Goal: Information Seeking & Learning: Understand process/instructions

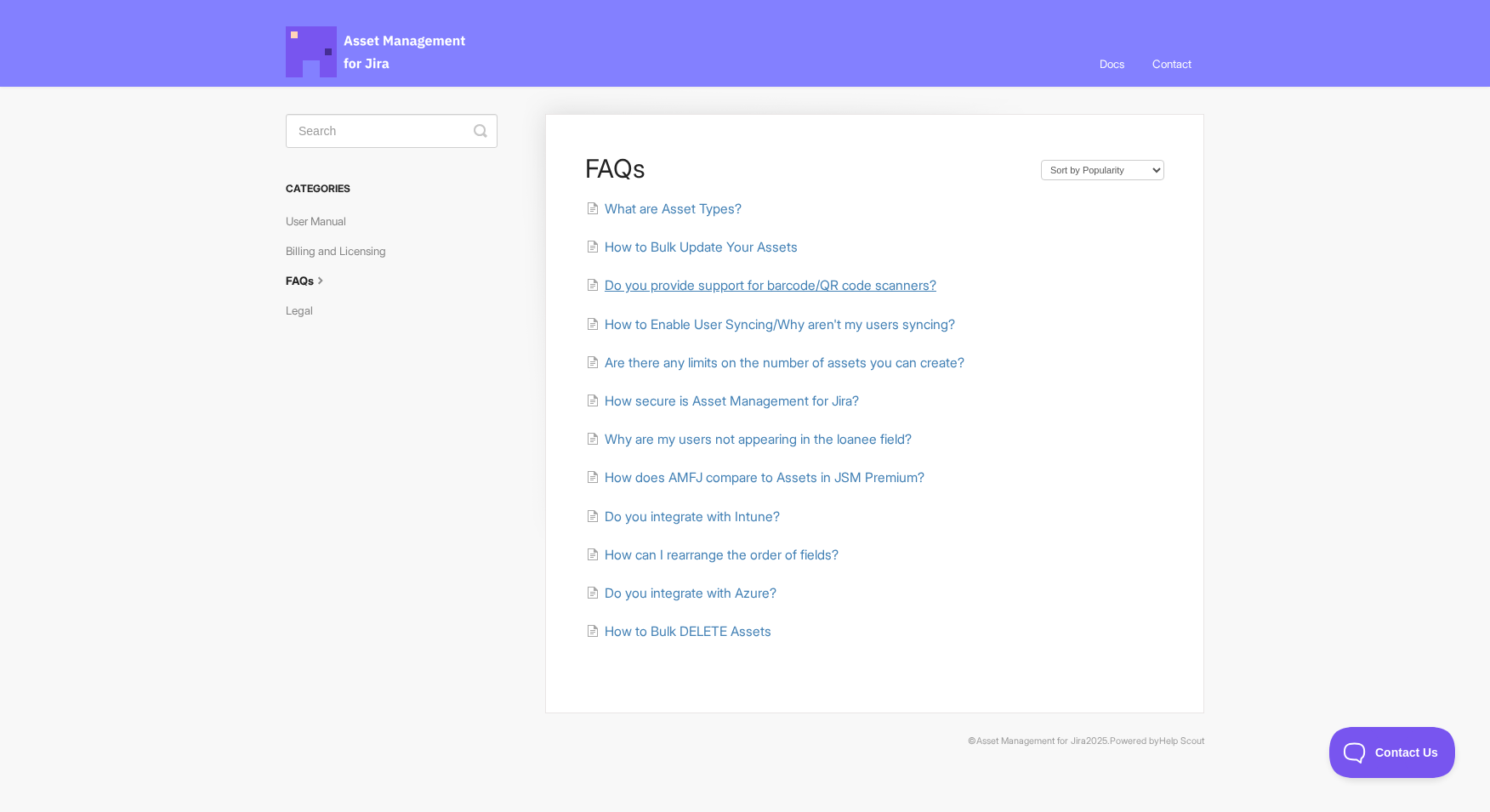
click at [595, 285] on icon at bounding box center [596, 284] width 19 height 14
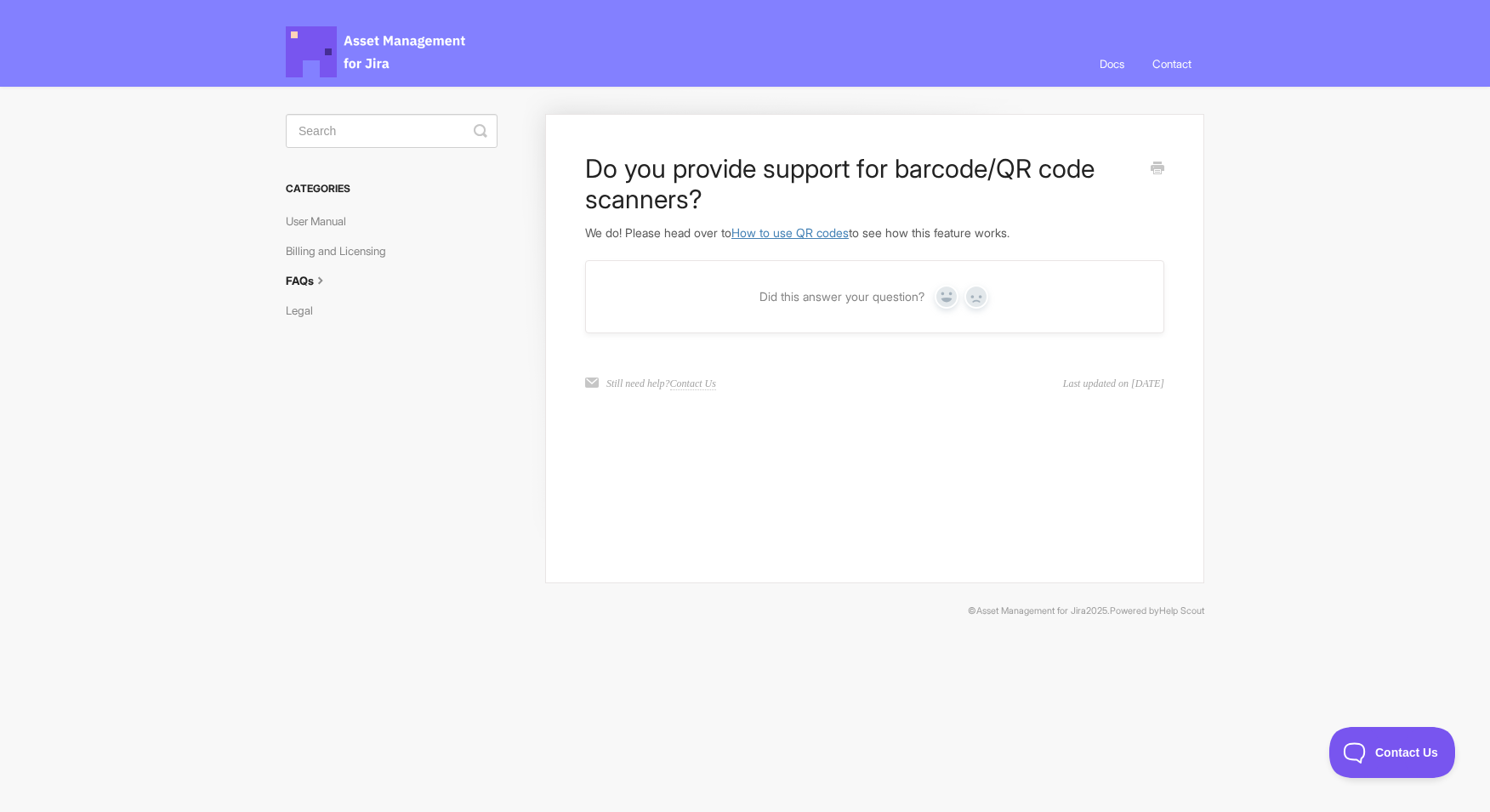
click at [811, 235] on link "How to use QR codes" at bounding box center [790, 232] width 117 height 15
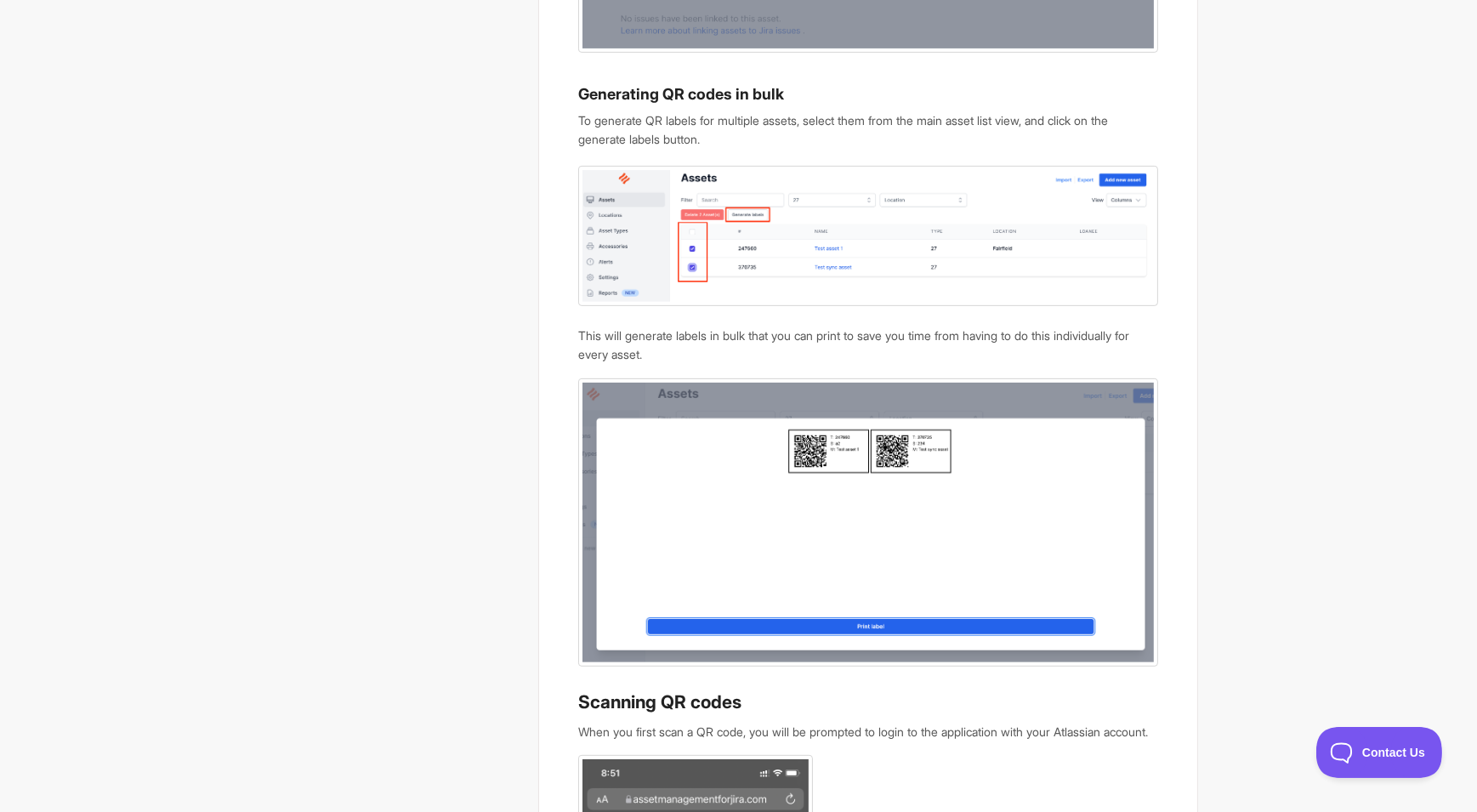
scroll to position [1190, 0]
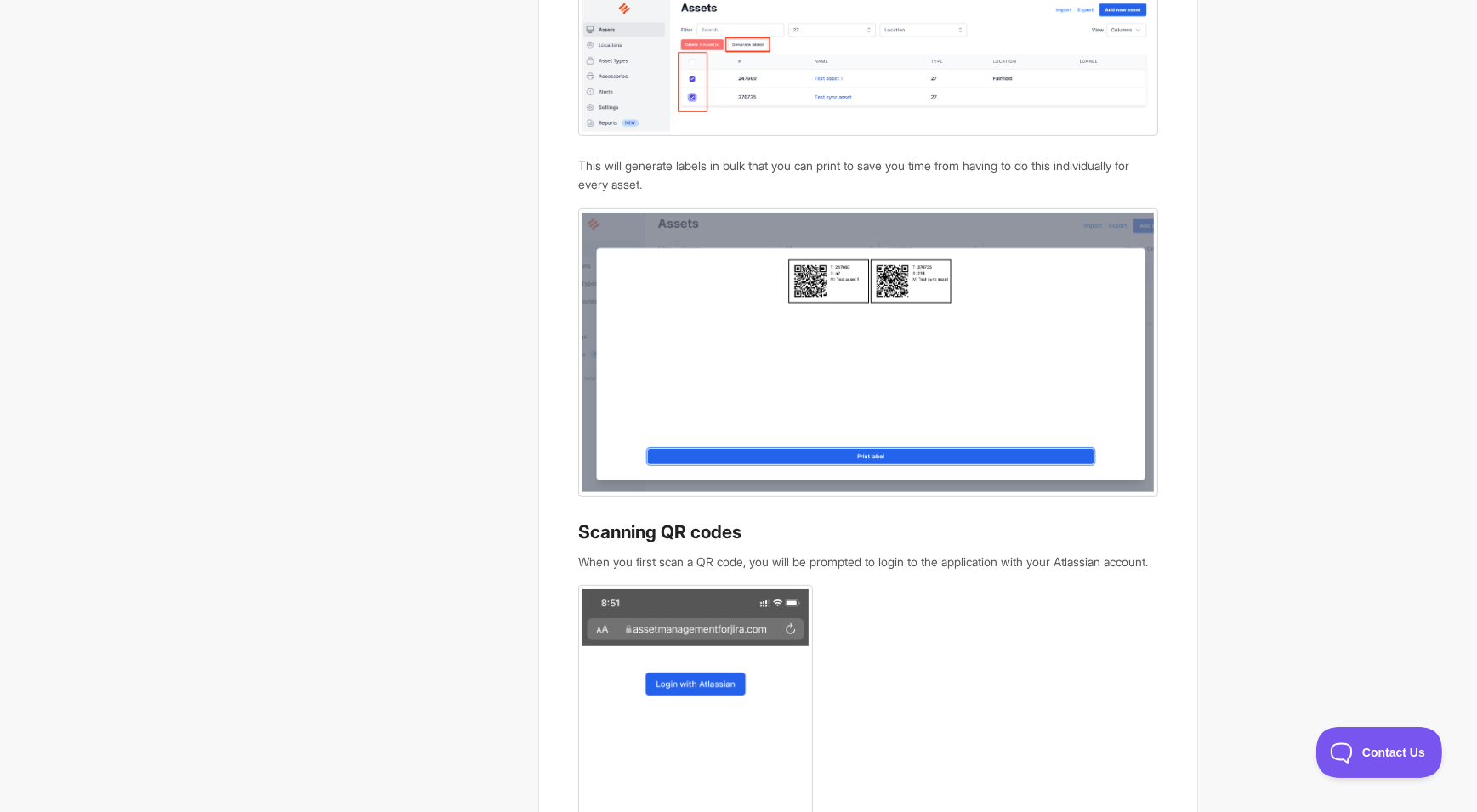
click at [941, 362] on img at bounding box center [868, 352] width 579 height 288
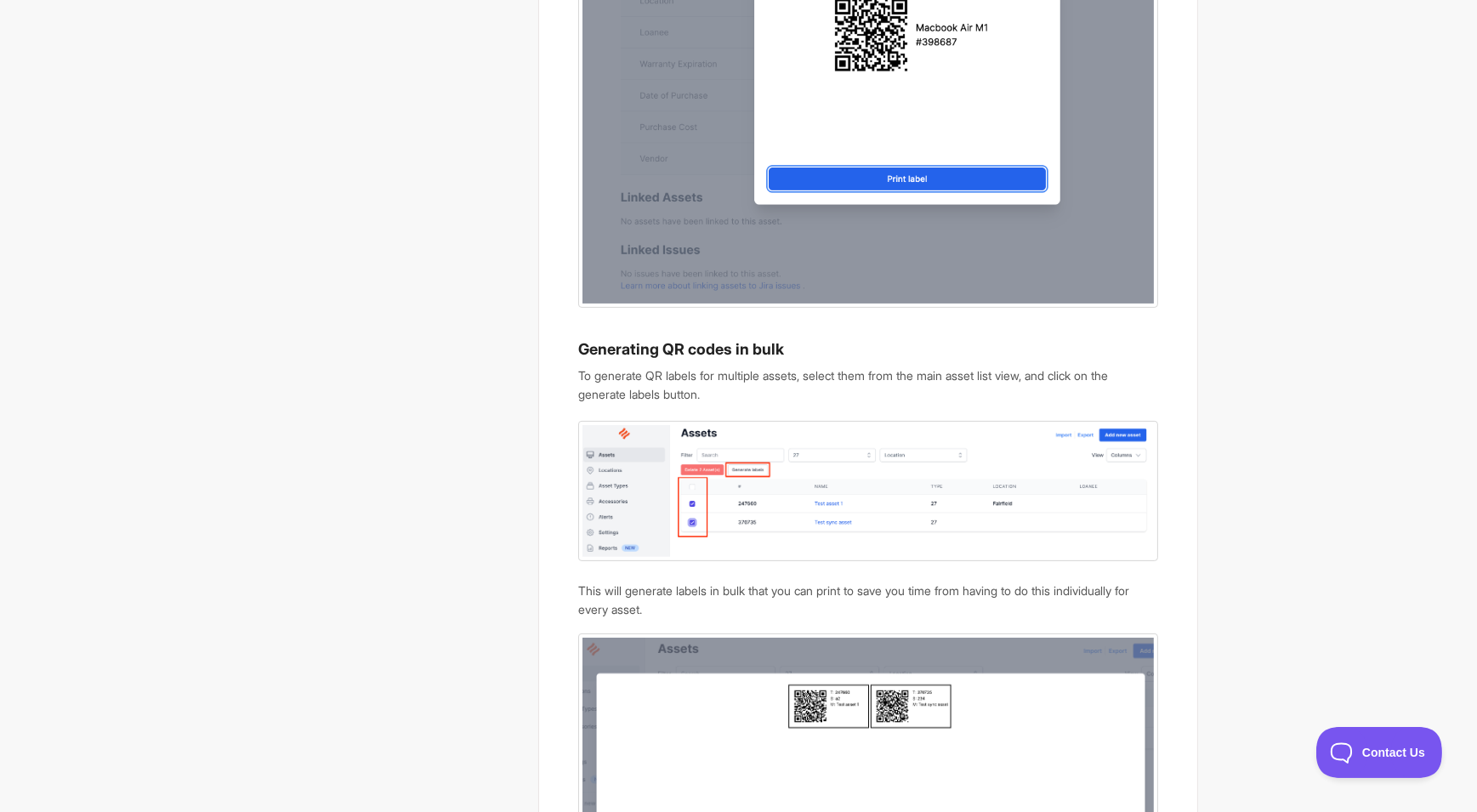
scroll to position [340, 0]
